Goal: Find specific page/section: Find specific page/section

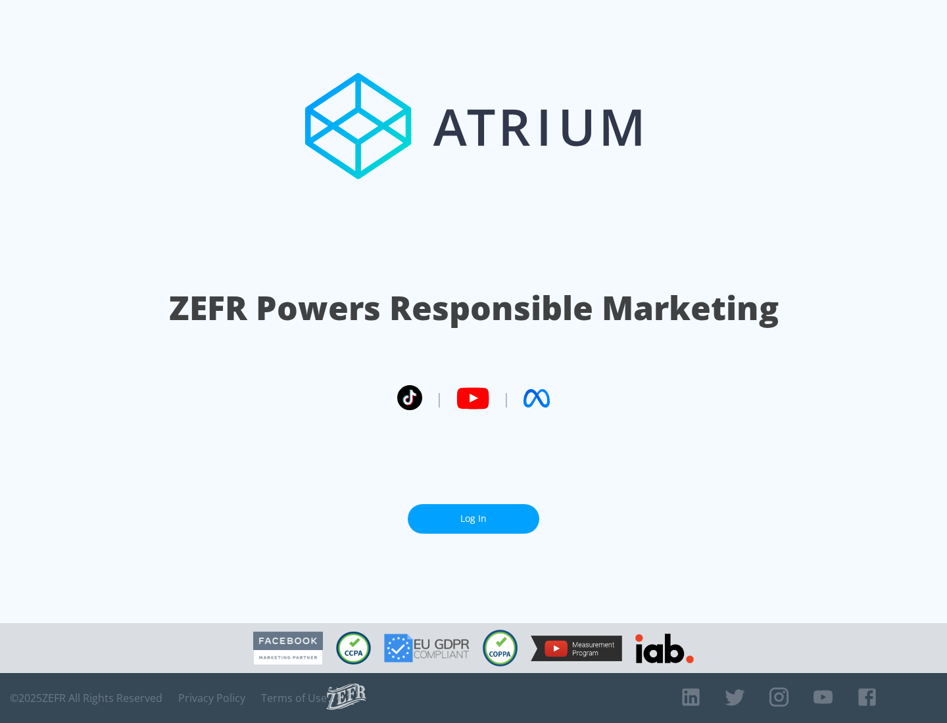
click at [473, 519] on link "Log In" at bounding box center [473, 519] width 131 height 30
